Goal: Task Accomplishment & Management: Use online tool/utility

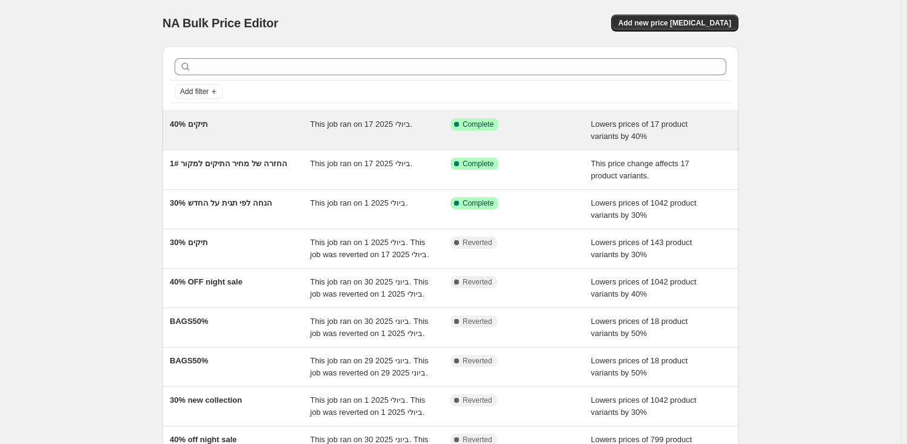
click at [292, 129] on div "תיקים 40%" at bounding box center [240, 130] width 141 height 24
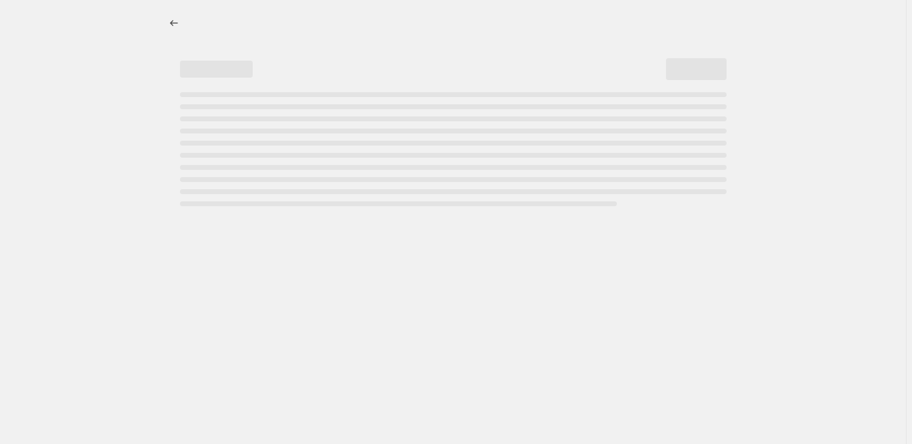
select select "percentage"
select select "collection"
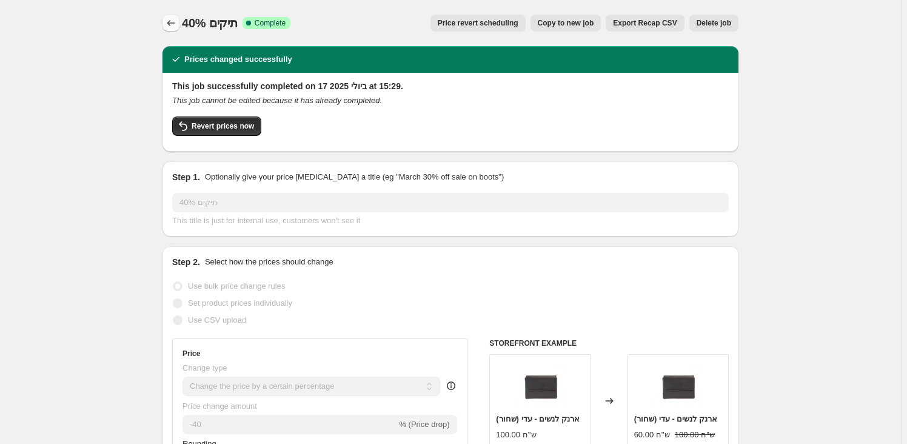
click at [171, 23] on icon "Price change jobs" at bounding box center [171, 23] width 8 height 6
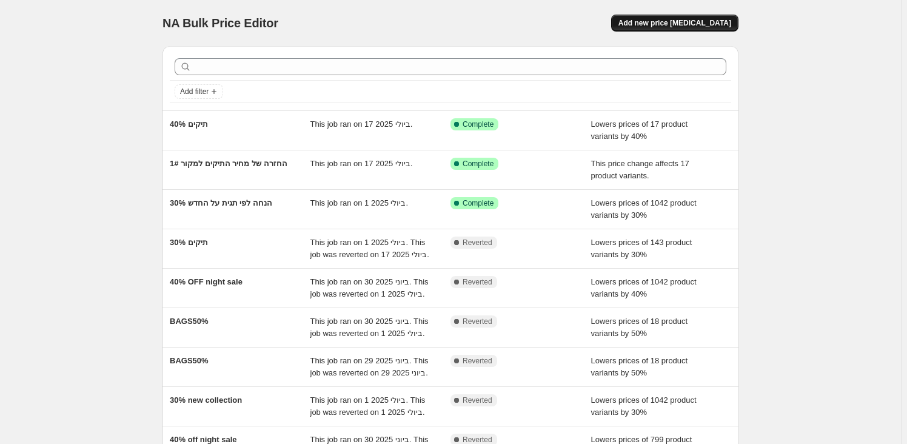
click at [714, 23] on span "Add new price [MEDICAL_DATA]" at bounding box center [674, 23] width 113 height 10
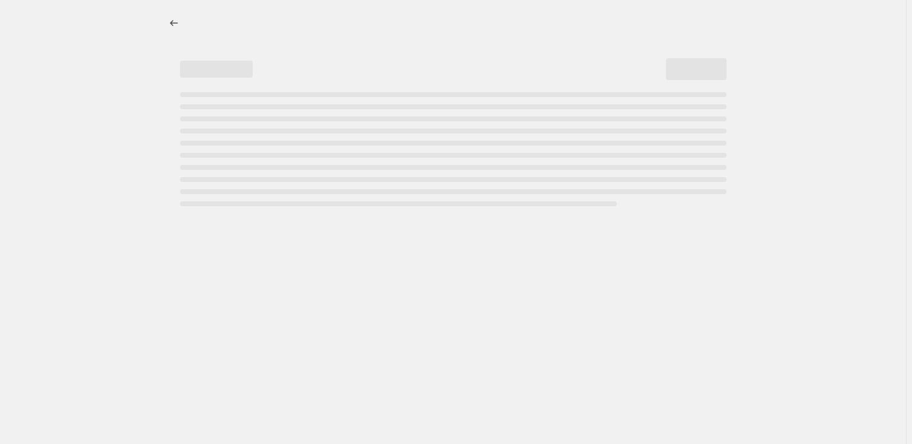
select select "percentage"
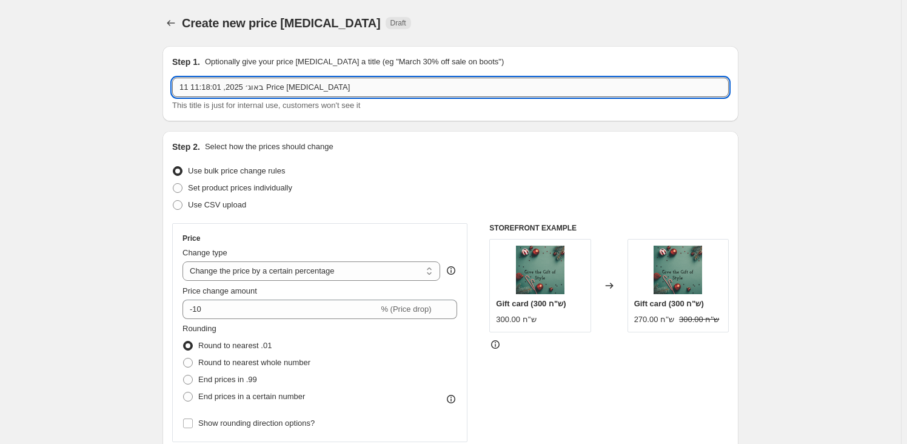
click at [230, 92] on input "11 באוג׳ 2025, 11:18:01 Price [MEDICAL_DATA]" at bounding box center [450, 87] width 556 height 19
type input "שוב תיקים ב40% אחרי מבצע טו באב"
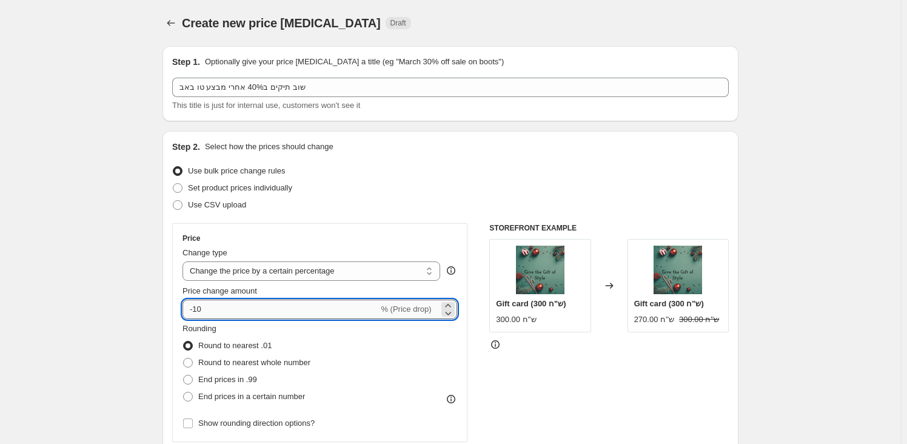
click at [238, 305] on input "-10" at bounding box center [280, 308] width 196 height 19
drag, startPoint x: 238, startPoint y: 305, endPoint x: 122, endPoint y: 250, distance: 128.8
click at [197, 316] on input "-10" at bounding box center [280, 308] width 196 height 19
type input "-40"
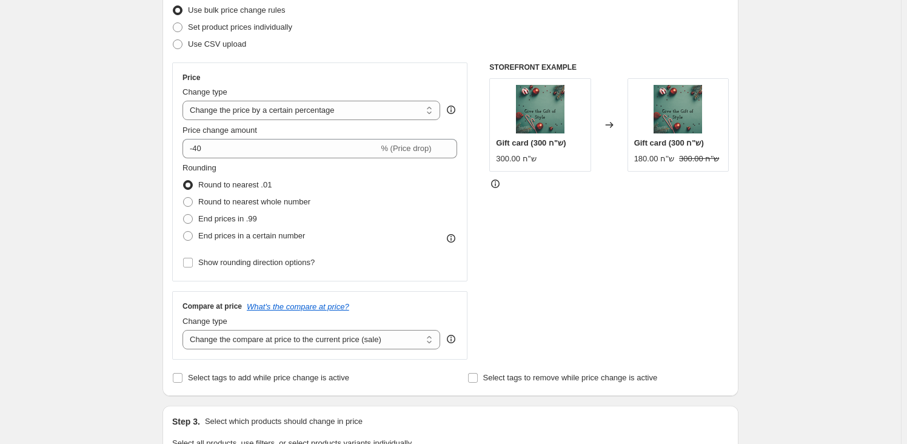
scroll to position [275, 0]
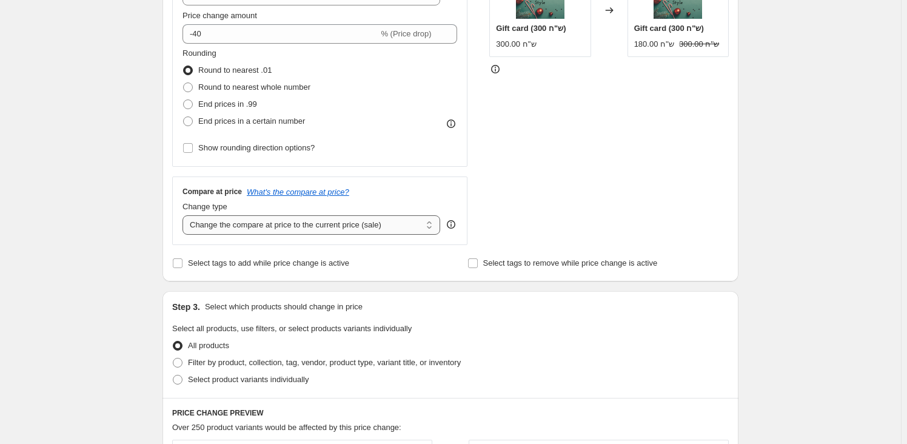
click at [245, 226] on select "Change the compare at price to the current price (sale) Change the compare at p…" at bounding box center [311, 224] width 258 height 19
click at [218, 367] on span "Filter by product, collection, tag, vendor, product type, variant title, or inv…" at bounding box center [324, 362] width 273 height 9
click at [173, 358] on input "Filter by product, collection, tag, vendor, product type, variant title, or inv…" at bounding box center [173, 358] width 1 height 1
radio input "true"
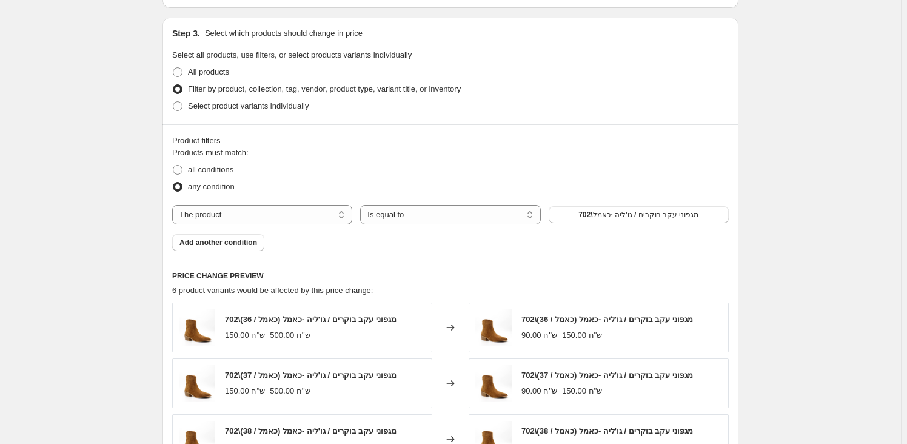
scroll to position [551, 0]
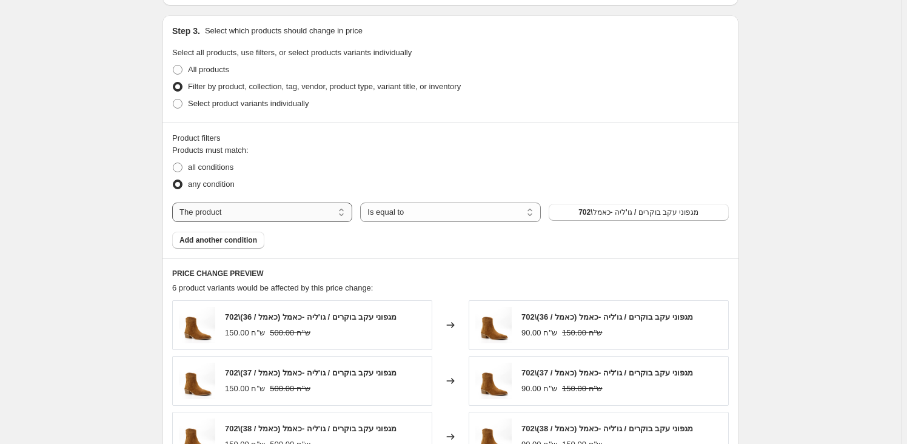
click at [294, 212] on select "The product The product's collection The product's tag The product's vendor The…" at bounding box center [262, 211] width 180 height 19
select select "collection"
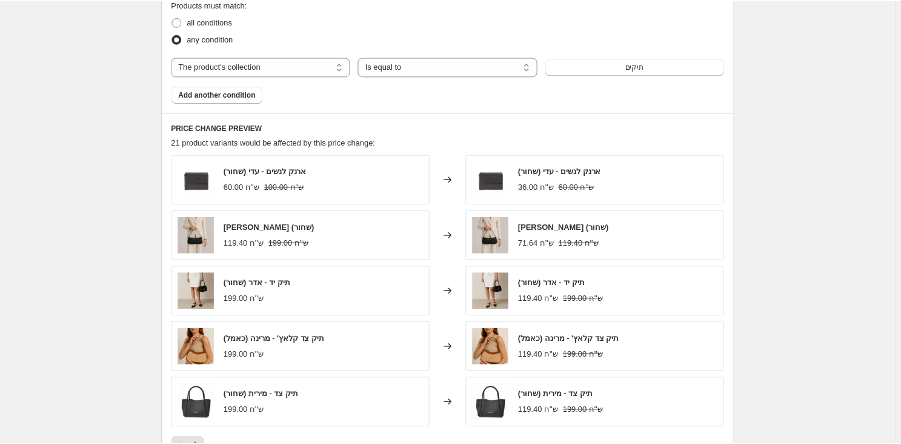
scroll to position [716, 0]
